Goal: Task Accomplishment & Management: Complete application form

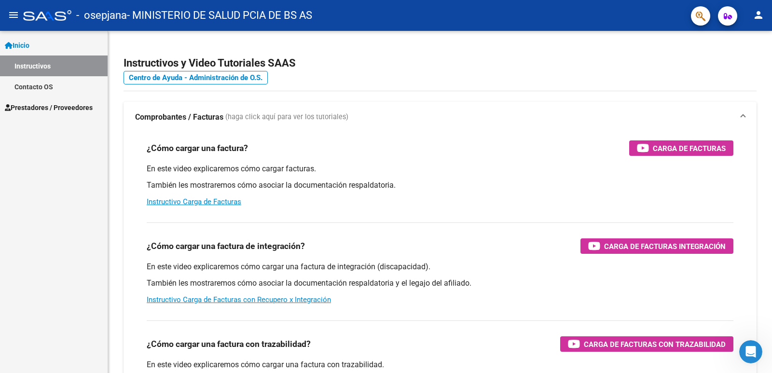
click at [85, 108] on span "Prestadores / Proveedores" at bounding box center [49, 107] width 88 height 11
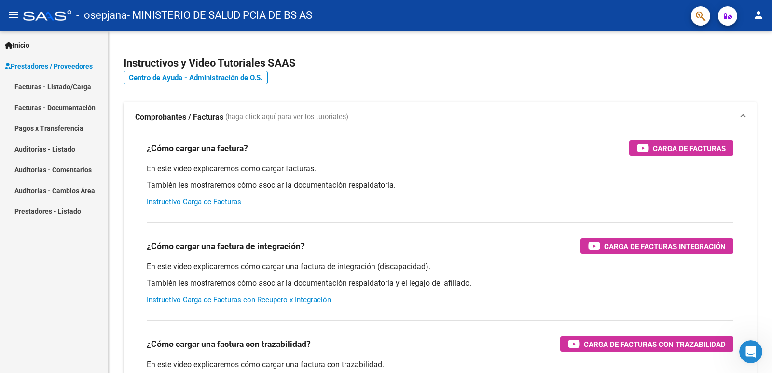
click at [73, 87] on link "Facturas - Listado/Carga" at bounding box center [54, 86] width 108 height 21
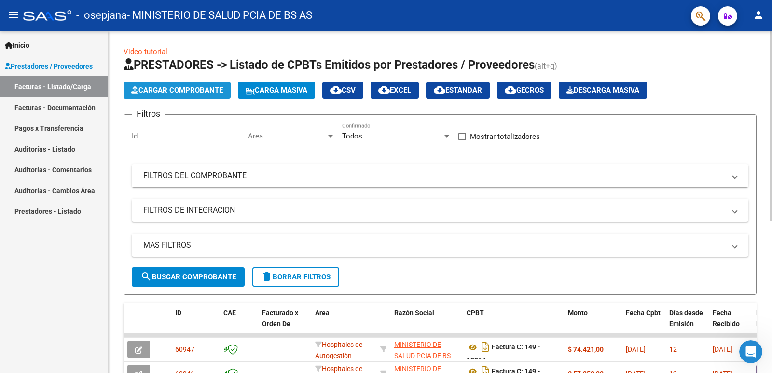
click at [145, 92] on span "Cargar Comprobante" at bounding box center [177, 90] width 92 height 9
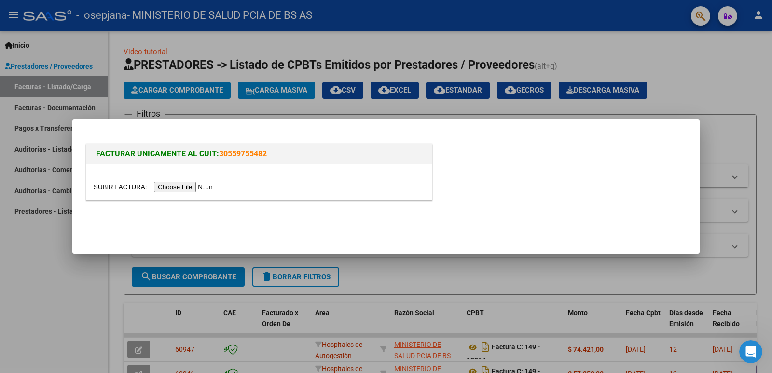
click at [204, 190] on input "file" at bounding box center [155, 187] width 122 height 10
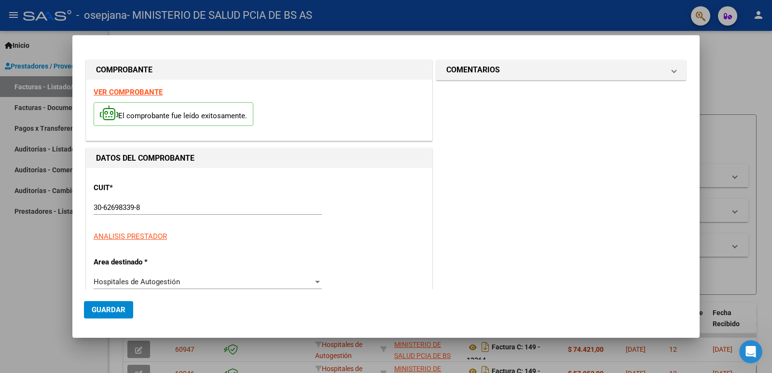
type input "11652"
type input "$ 11.889,00"
type input "[DATE]"
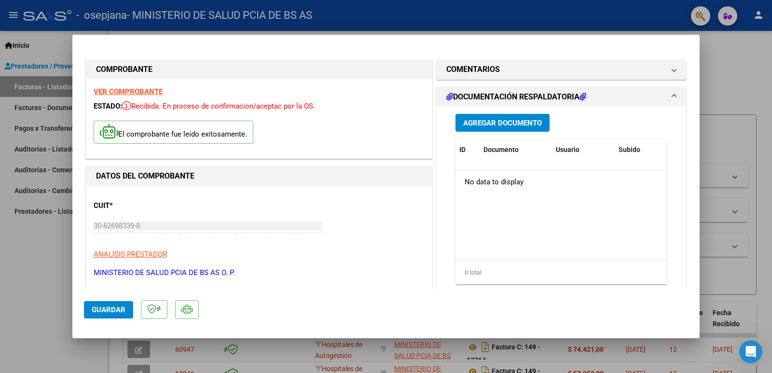
click at [706, 63] on div at bounding box center [386, 186] width 772 height 373
type input "$ 0,00"
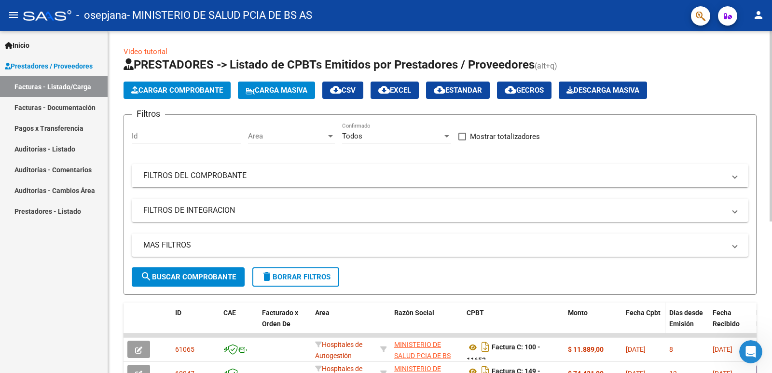
scroll to position [193, 0]
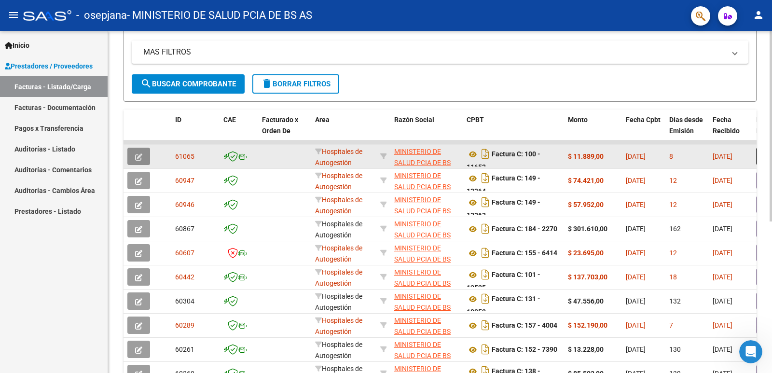
click at [140, 155] on icon "button" at bounding box center [138, 156] width 7 height 7
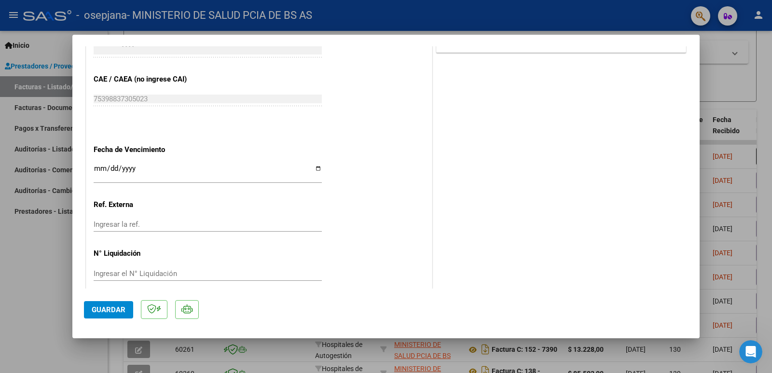
scroll to position [434, 0]
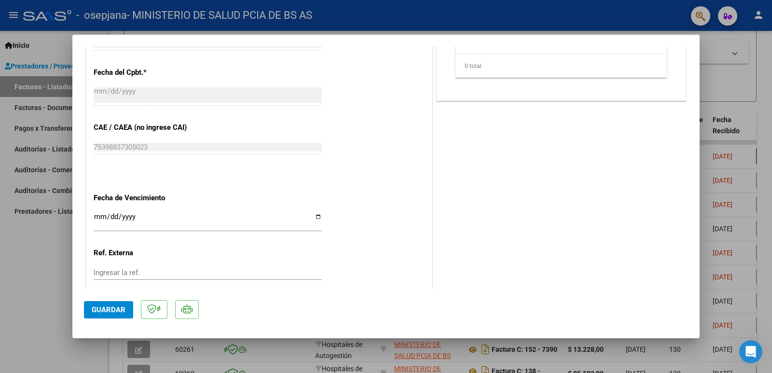
drag, startPoint x: 665, startPoint y: 16, endPoint x: 668, endPoint y: 11, distance: 6.5
click at [665, 16] on div at bounding box center [386, 186] width 772 height 373
type input "$ 0,00"
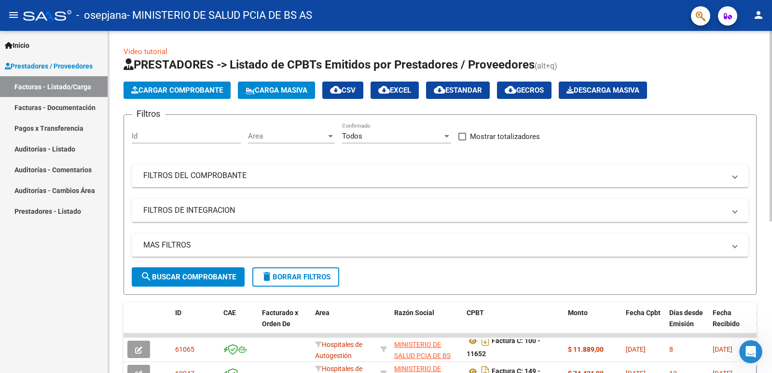
scroll to position [145, 0]
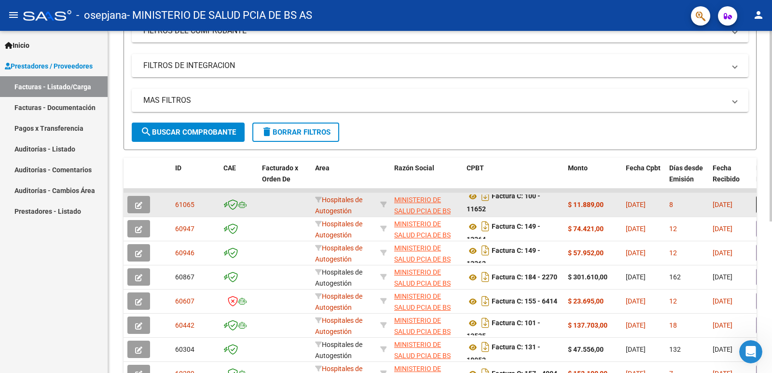
click at [144, 207] on button "button" at bounding box center [138, 204] width 23 height 17
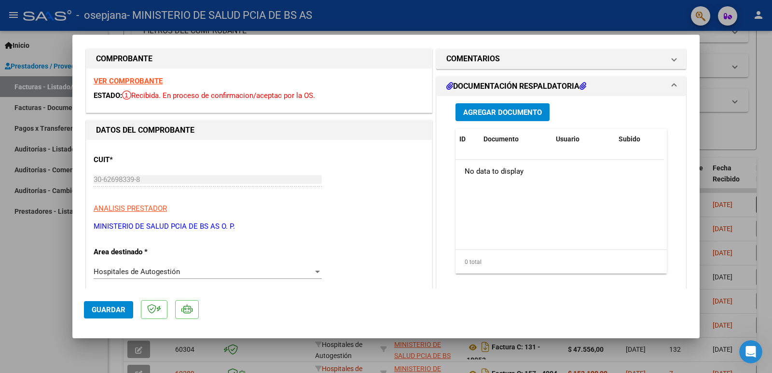
scroll to position [0, 0]
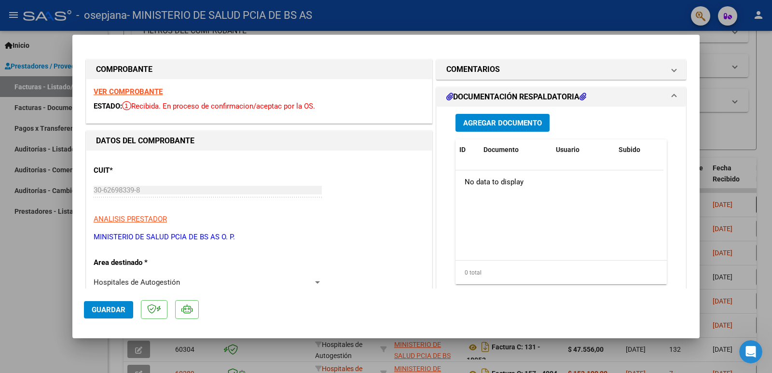
drag, startPoint x: 176, startPoint y: 112, endPoint x: 165, endPoint y: 92, distance: 23.5
click at [176, 108] on div "VER COMPROBANTE ESTADO: Recibida. En proceso de confirmacion/aceptac por la OS." at bounding box center [258, 101] width 345 height 44
click at [152, 90] on strong "VER COMPROBANTE" at bounding box center [128, 91] width 69 height 9
click at [747, 87] on div at bounding box center [386, 186] width 772 height 373
type input "$ 0,00"
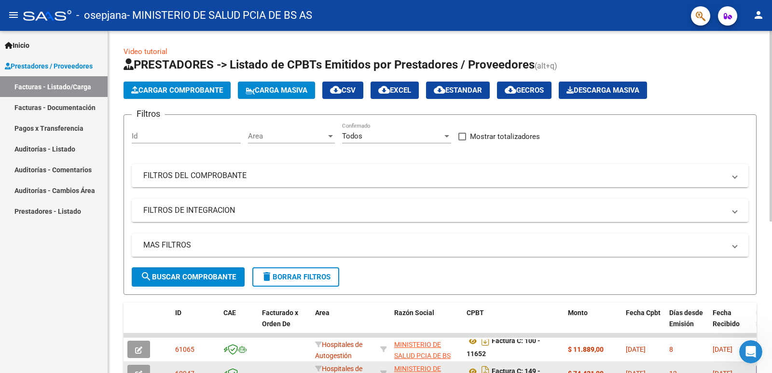
scroll to position [145, 0]
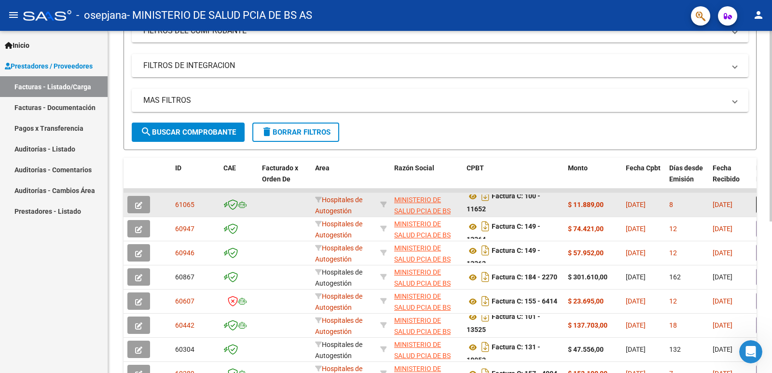
click at [176, 206] on span "61065" at bounding box center [184, 205] width 19 height 8
click at [184, 203] on span "61065" at bounding box center [184, 205] width 19 height 8
drag, startPoint x: 184, startPoint y: 203, endPoint x: 133, endPoint y: 207, distance: 51.3
click at [133, 207] on button "button" at bounding box center [138, 204] width 23 height 17
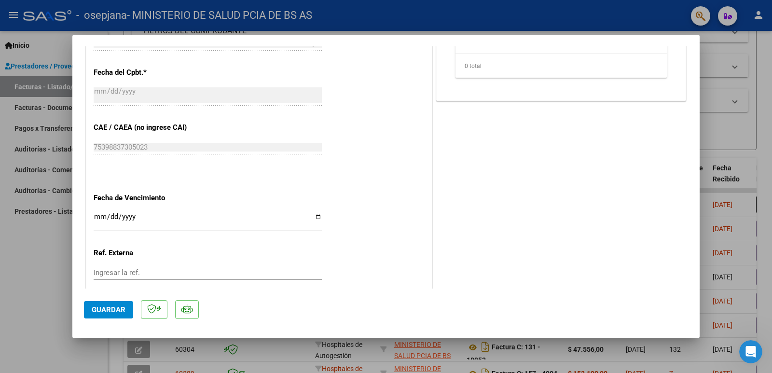
scroll to position [482, 0]
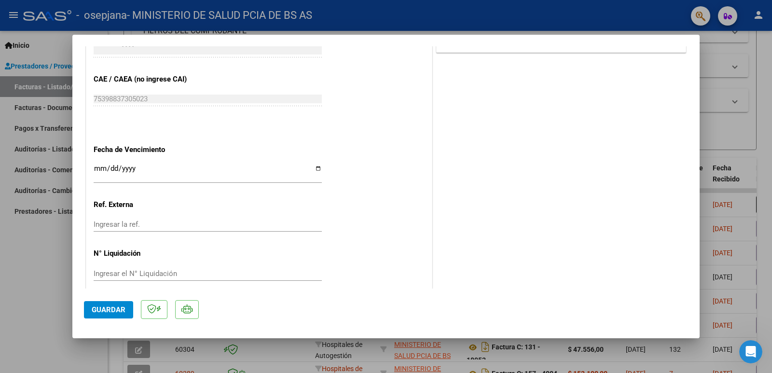
click at [100, 168] on input "Ingresar la fecha" at bounding box center [208, 172] width 228 height 15
type input "[DATE]"
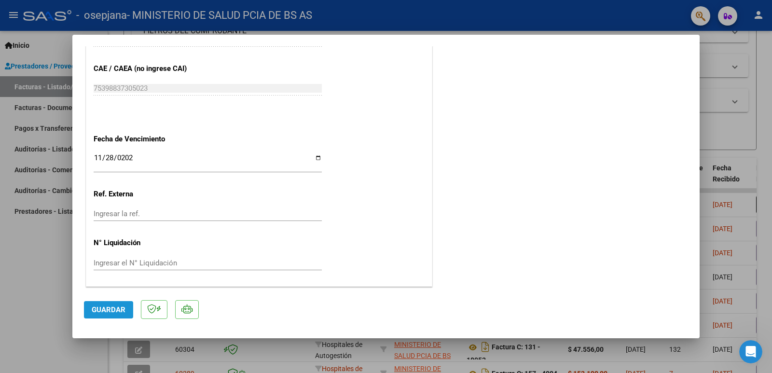
click at [110, 309] on span "Guardar" at bounding box center [109, 309] width 34 height 9
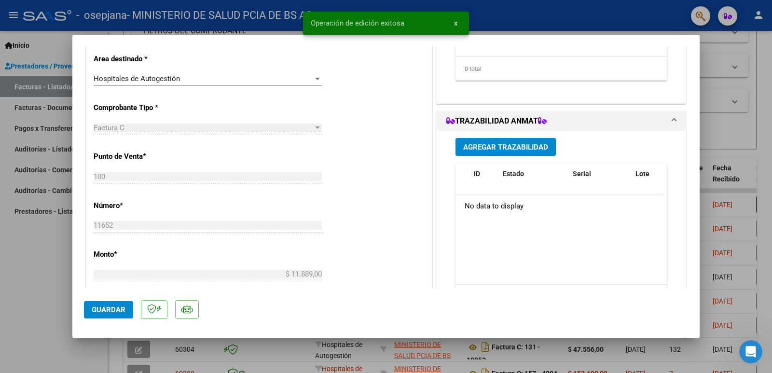
scroll to position [0, 0]
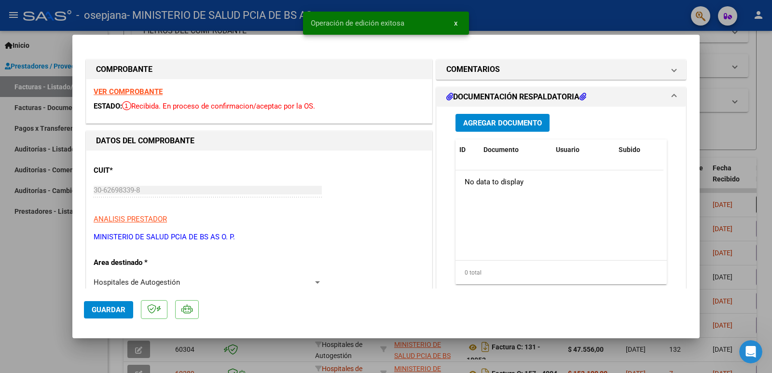
click at [493, 123] on span "Agregar Documento" at bounding box center [502, 123] width 79 height 9
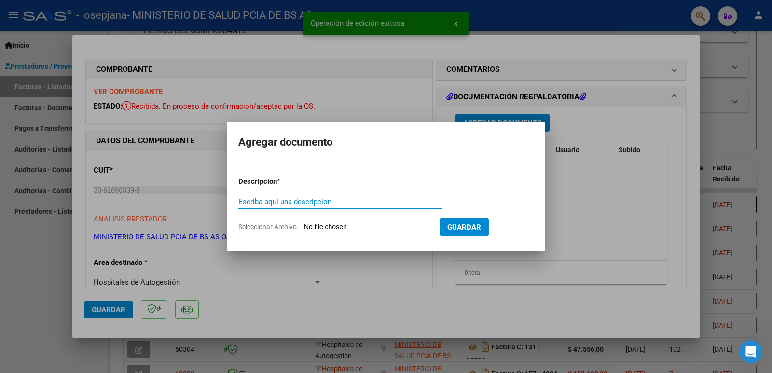
click at [292, 203] on input "Escriba aquí una descripcion" at bounding box center [340, 201] width 204 height 9
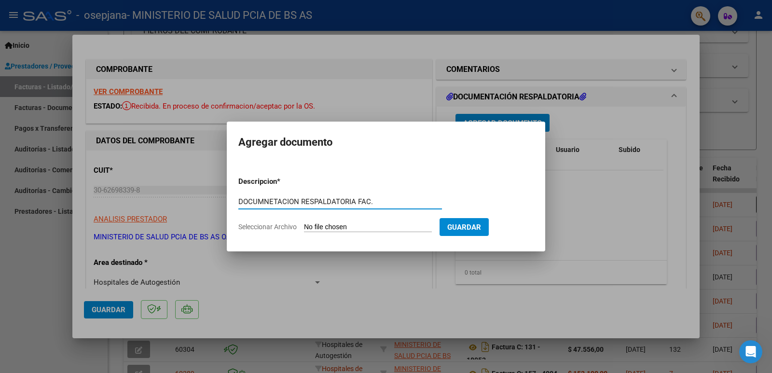
click at [268, 199] on input "DOCUMNETACION RESPALDATORIA FAC." at bounding box center [340, 201] width 204 height 9
click at [396, 198] on input "DOCUMENTACION RESPALDATORIA FAC." at bounding box center [340, 201] width 204 height 9
type input "DOCUMENTACION RESPALDATORIA FAC. 11652"
click at [381, 225] on input "Seleccionar Archivo" at bounding box center [368, 227] width 128 height 9
click at [375, 225] on input "Seleccionar Archivo" at bounding box center [368, 227] width 128 height 9
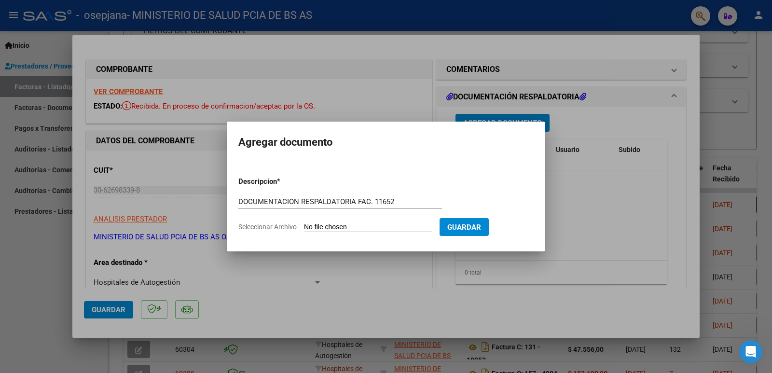
type input "C:\fakepath\OSEPJANA FAC. 11652 C.pdf"
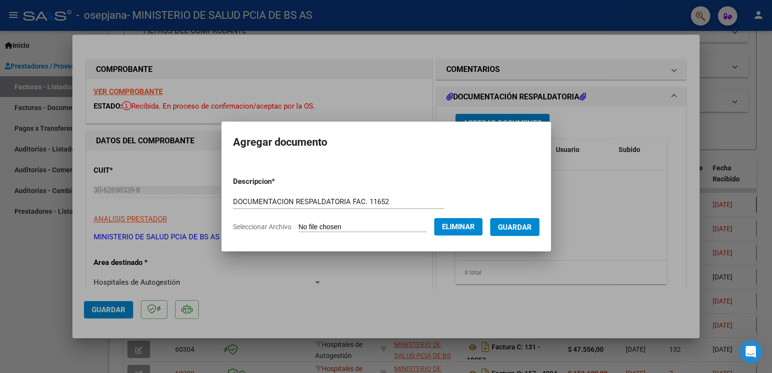
click at [522, 224] on span "Guardar" at bounding box center [515, 227] width 34 height 9
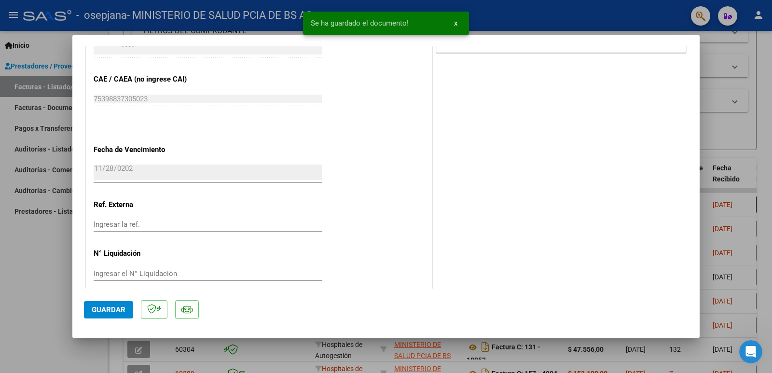
scroll to position [493, 0]
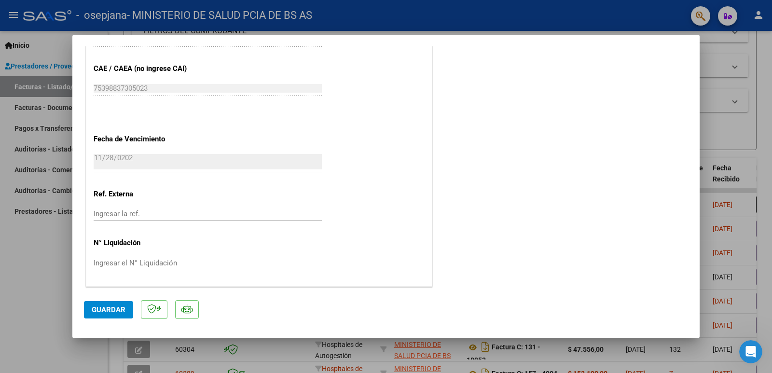
click at [108, 305] on span "Guardar" at bounding box center [109, 309] width 34 height 9
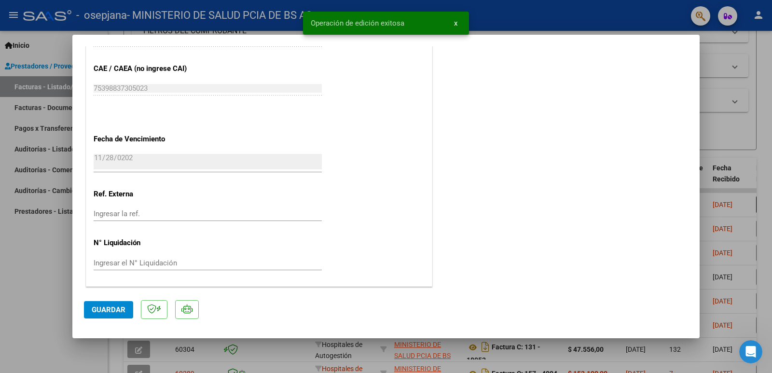
click at [735, 119] on div at bounding box center [386, 186] width 772 height 373
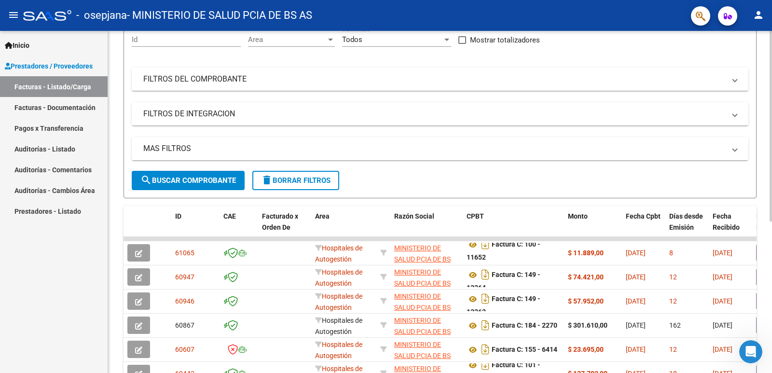
scroll to position [0, 0]
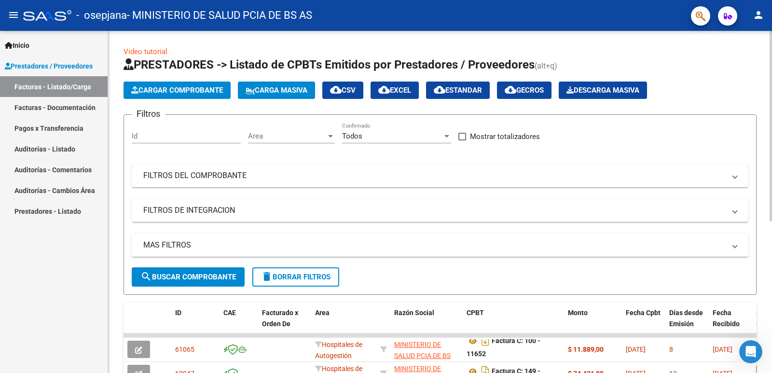
click at [165, 86] on span "Cargar Comprobante" at bounding box center [177, 90] width 92 height 9
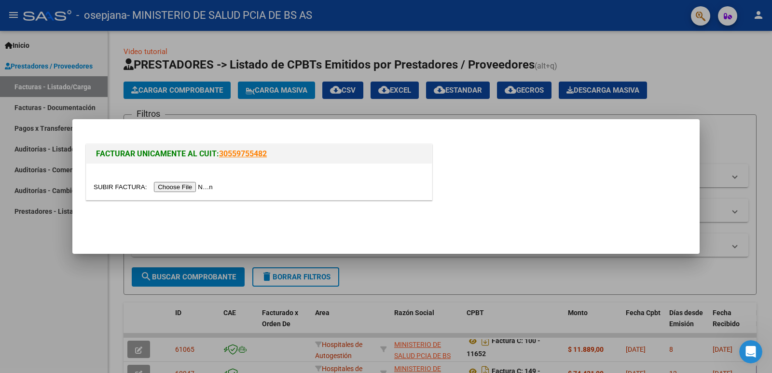
click at [180, 190] on input "file" at bounding box center [155, 187] width 122 height 10
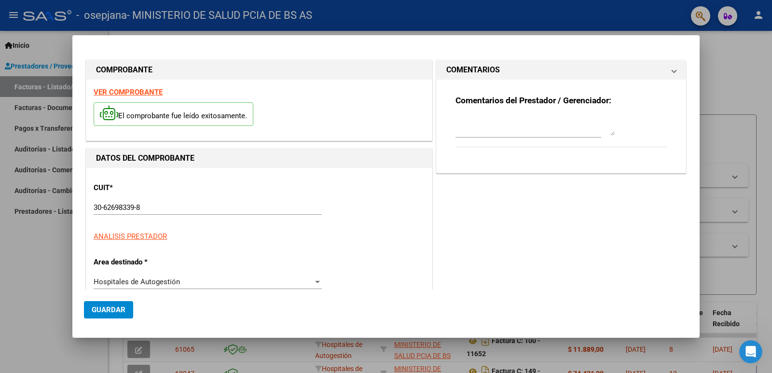
type input "11565"
type input "$ 138.668,00"
type input "[DATE]"
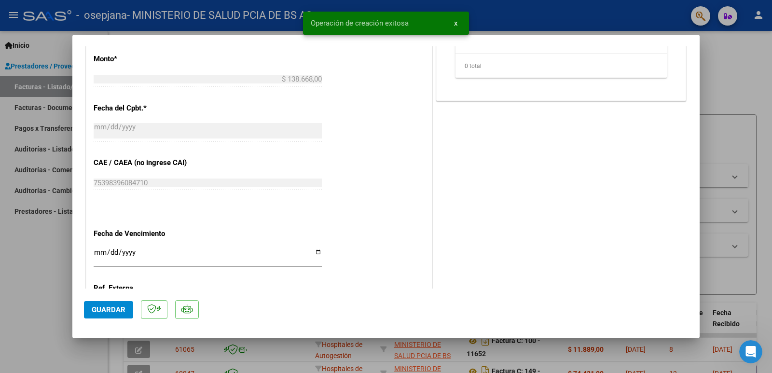
scroll to position [529, 0]
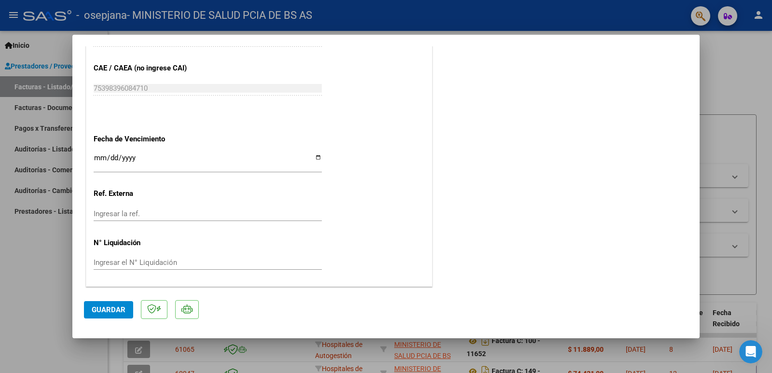
click at [98, 158] on input "Ingresar la fecha" at bounding box center [208, 161] width 228 height 15
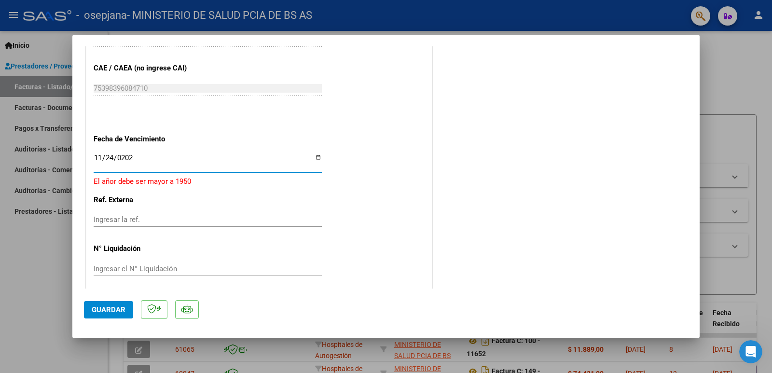
type input "[DATE]"
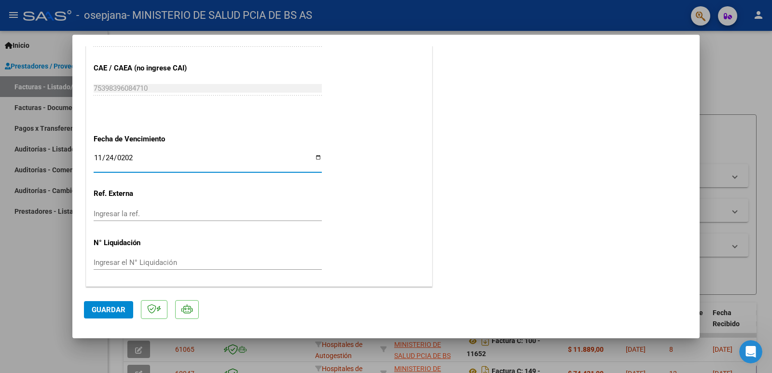
click at [109, 309] on span "Guardar" at bounding box center [109, 309] width 34 height 9
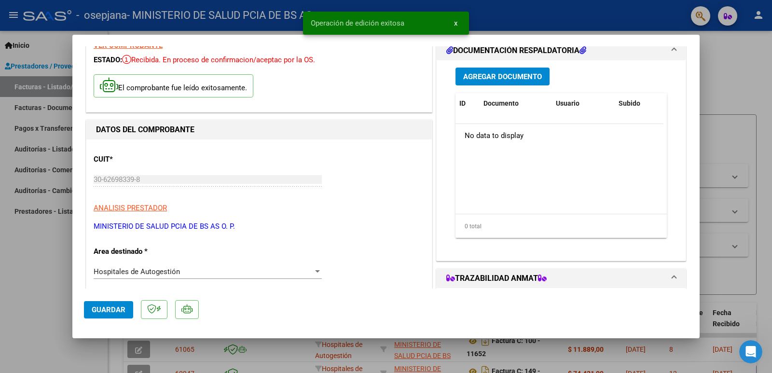
scroll to position [0, 0]
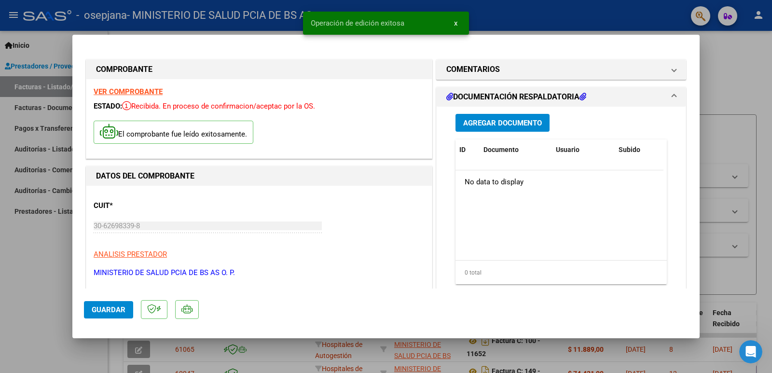
click at [491, 119] on span "Agregar Documento" at bounding box center [502, 123] width 79 height 9
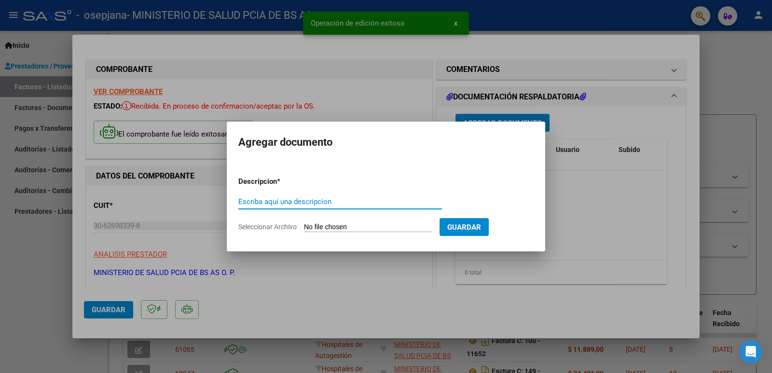
click at [321, 204] on input "Escriba aquí una descripcion" at bounding box center [340, 201] width 204 height 9
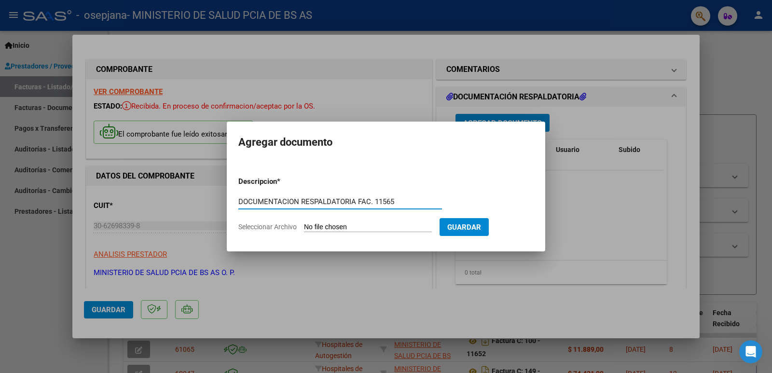
type input "DOCUMENTACION RESPALDATORIA FAC. 11565"
click at [395, 231] on input "Seleccionar Archivo" at bounding box center [368, 227] width 128 height 9
type input "C:\fakepath\OSEPJANA FAC. 11565 I.pdf"
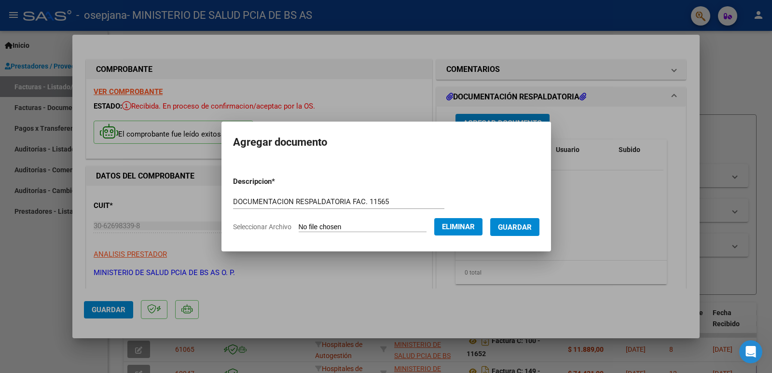
click at [515, 228] on span "Guardar" at bounding box center [515, 227] width 34 height 9
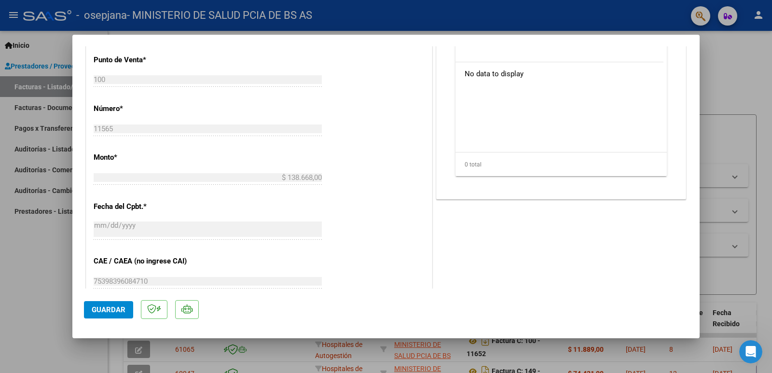
scroll to position [529, 0]
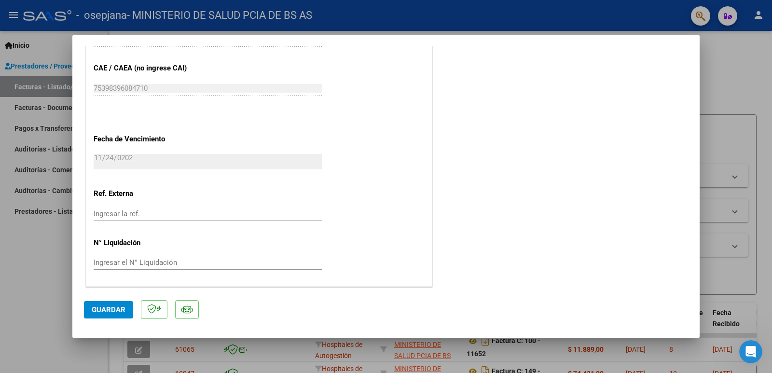
click at [108, 316] on button "Guardar" at bounding box center [108, 309] width 49 height 17
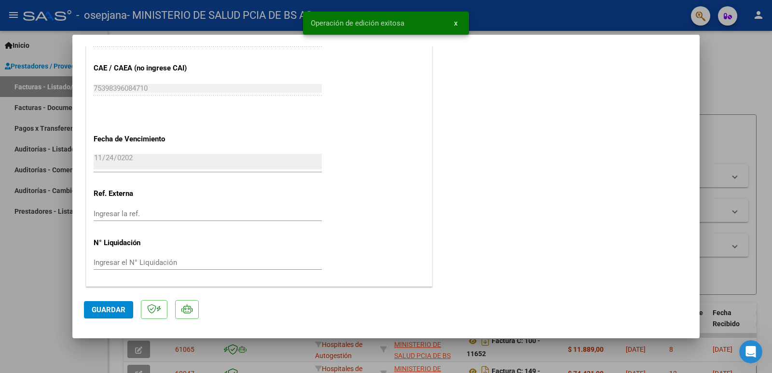
click at [757, 112] on div at bounding box center [386, 186] width 772 height 373
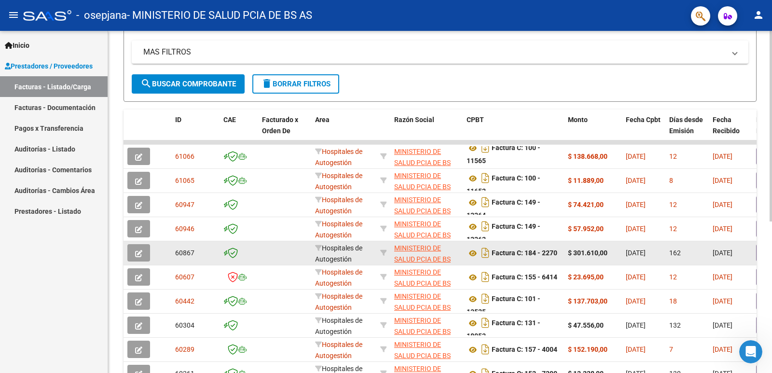
scroll to position [272, 0]
